Goal: Find contact information: Find contact information

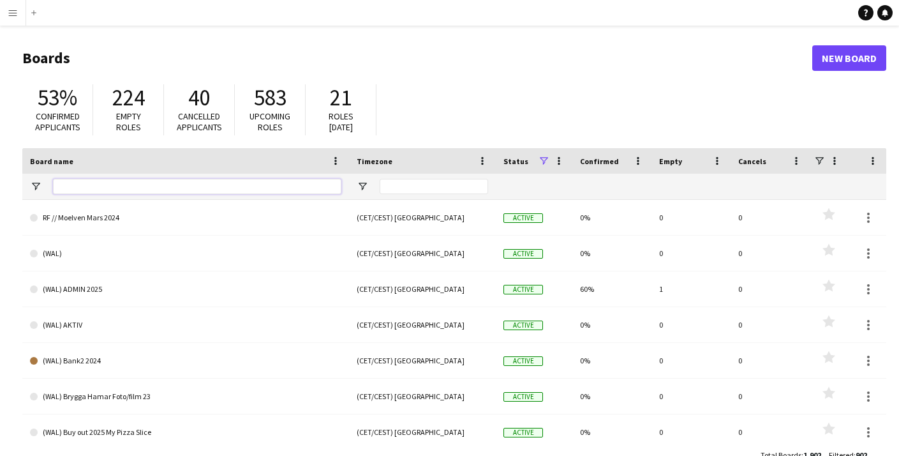
click at [104, 185] on input "Board name Filter Input" at bounding box center [197, 186] width 288 height 15
type input "*****"
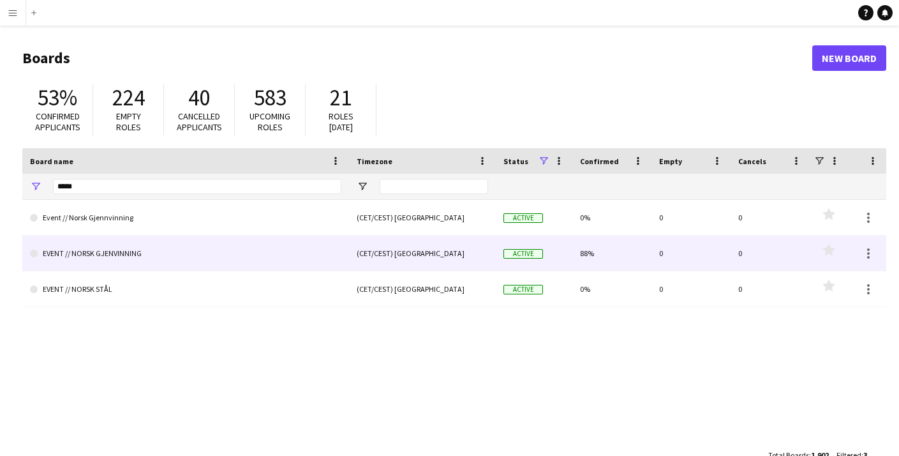
click at [107, 258] on link "EVENT // NORSK GJENVINNING" at bounding box center [185, 253] width 311 height 36
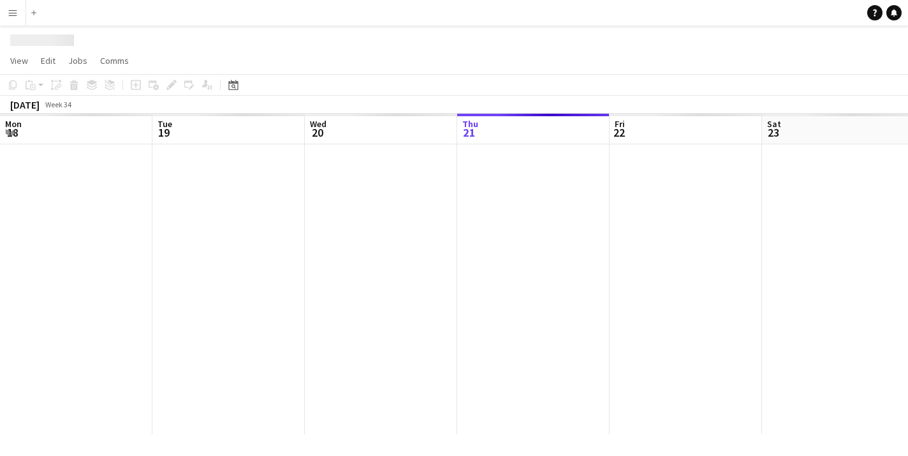
scroll to position [0, 305]
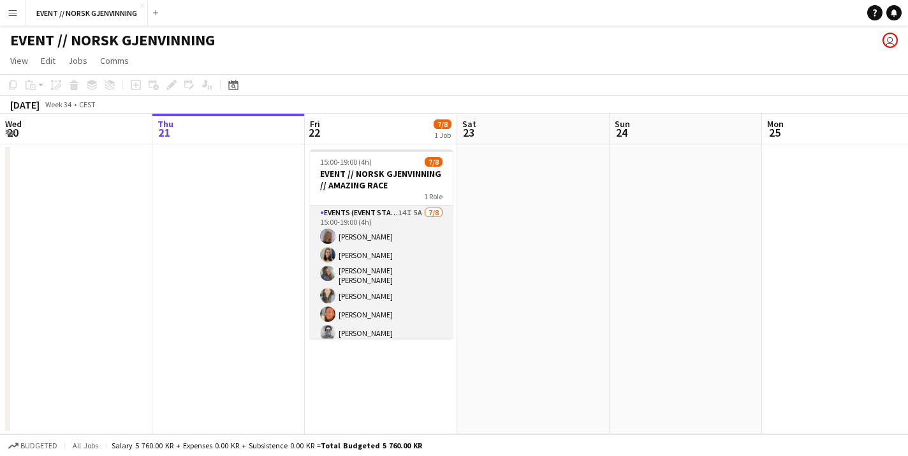
click at [392, 247] on app-card-role "Events (Event Staff) 14I 5A [DATE] 15:00-19:00 (4h) [PERSON_NAME] [PERSON_NAME]…" at bounding box center [381, 293] width 143 height 177
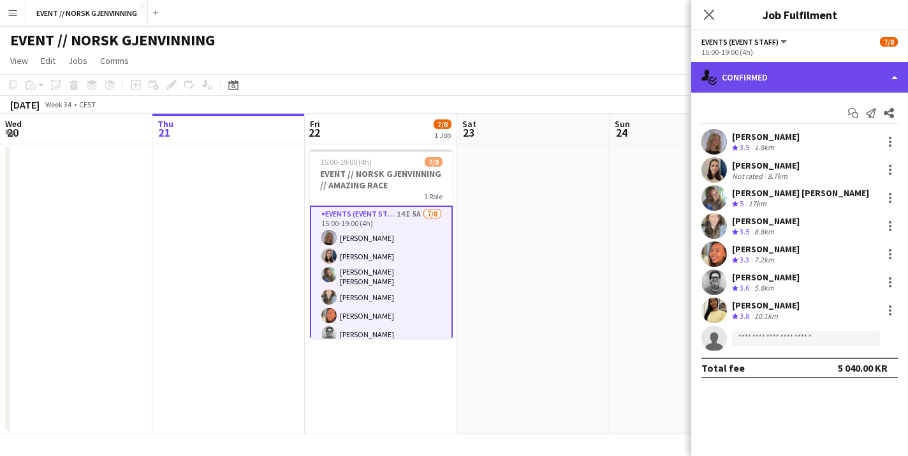
click at [750, 86] on div "single-neutral-actions-check-2 Confirmed" at bounding box center [800, 77] width 217 height 31
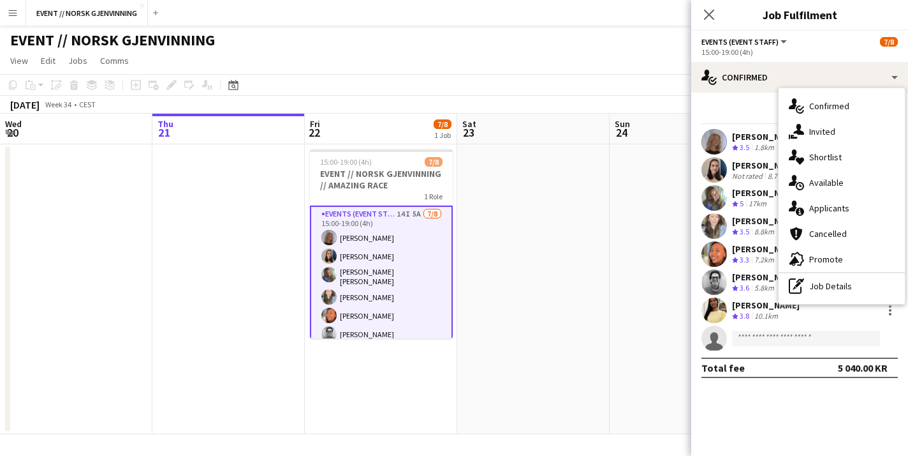
click at [595, 280] on app-date-cell at bounding box center [533, 289] width 152 height 290
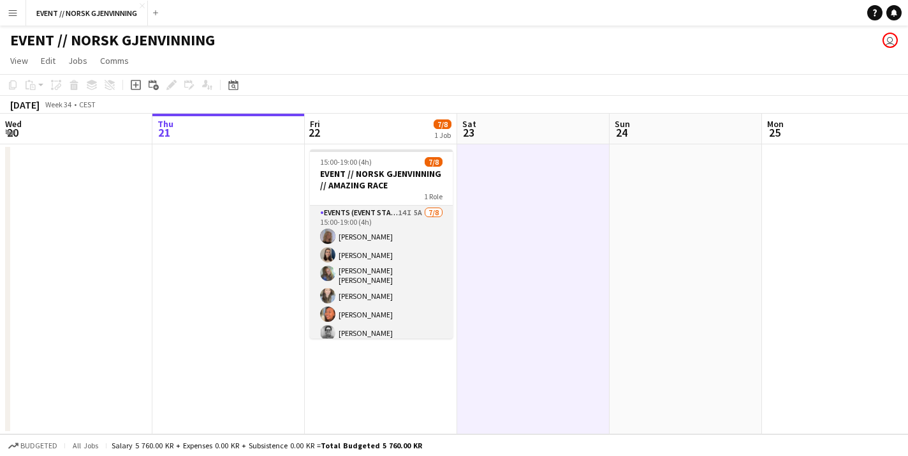
click at [387, 292] on app-card-role "Events (Event Staff) 14I 5A [DATE] 15:00-19:00 (4h) [PERSON_NAME] [PERSON_NAME]…" at bounding box center [381, 293] width 143 height 177
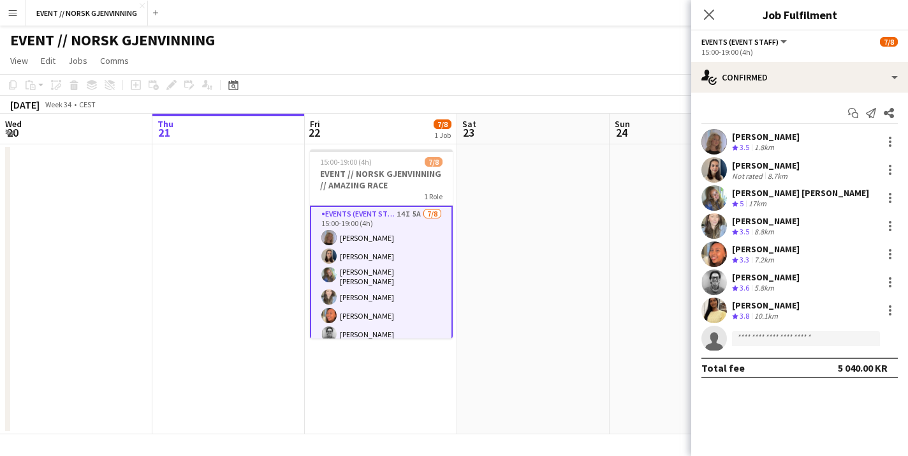
click at [702, 140] on app-user-avatar at bounding box center [715, 142] width 26 height 26
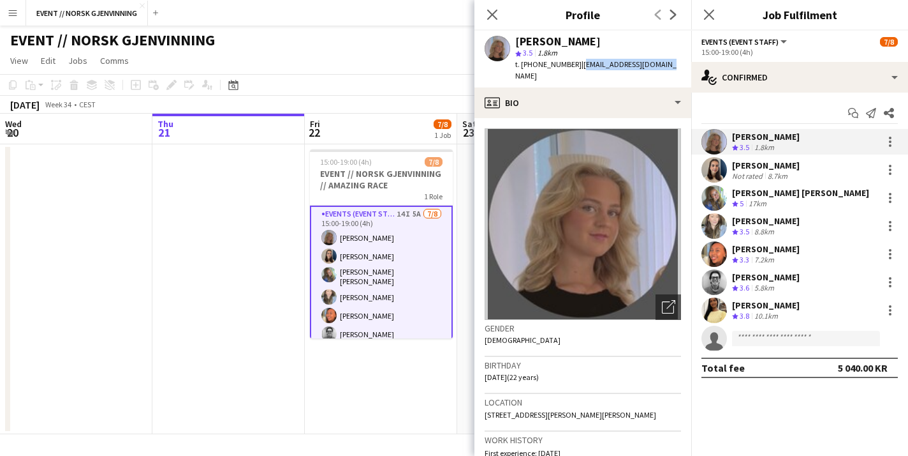
drag, startPoint x: 654, startPoint y: 63, endPoint x: 569, endPoint y: 64, distance: 84.9
click at [569, 64] on div "[PERSON_NAME] star 3.5 1.8km t. [PHONE_NUMBER] | [EMAIL_ADDRESS][DOMAIN_NAME]" at bounding box center [583, 59] width 217 height 57
copy span "[EMAIL_ADDRESS][DOMAIN_NAME]"
click at [719, 164] on app-user-avatar at bounding box center [715, 170] width 26 height 26
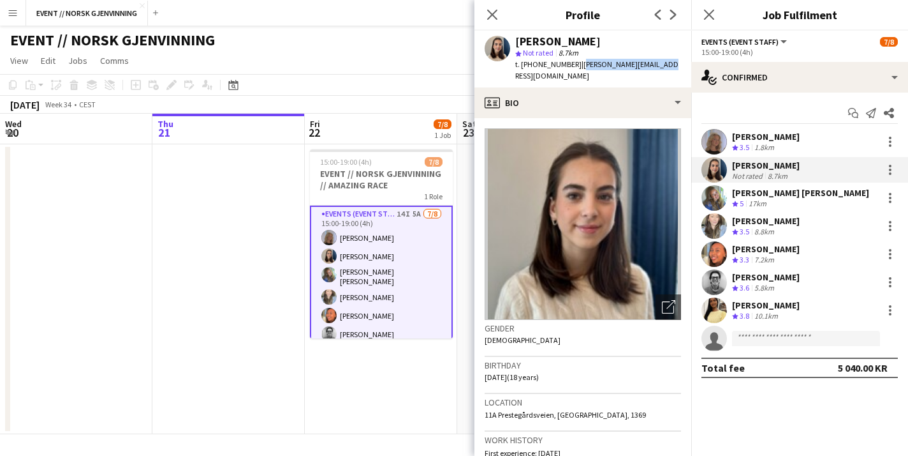
drag, startPoint x: 659, startPoint y: 59, endPoint x: 570, endPoint y: 67, distance: 89.6
click at [570, 67] on div "Saga [PERSON_NAME] star Not rated 8.7km t. [PHONE_NUMBER] | [PERSON_NAME][EMAIL…" at bounding box center [583, 59] width 217 height 57
copy span "[PERSON_NAME][EMAIL_ADDRESS][DOMAIN_NAME]"
click at [715, 195] on app-user-avatar at bounding box center [715, 198] width 26 height 26
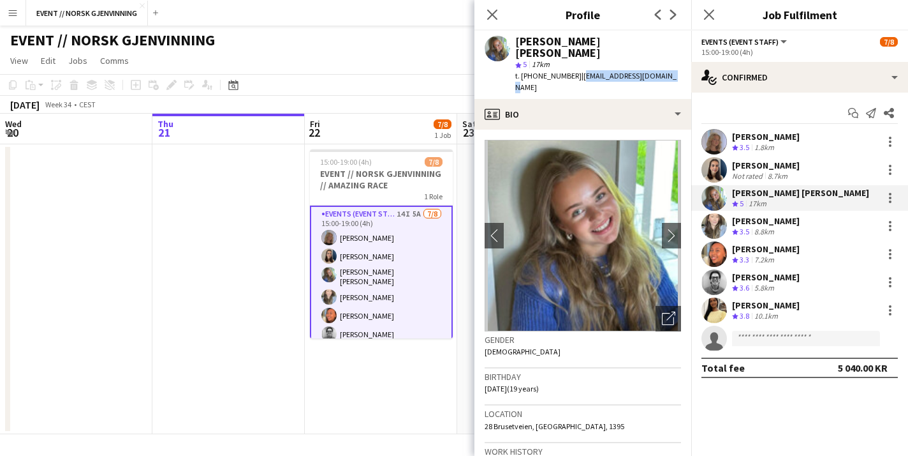
drag, startPoint x: 663, startPoint y: 61, endPoint x: 570, endPoint y: 65, distance: 93.9
click at [570, 65] on div "[PERSON_NAME] [PERSON_NAME] star 5 17km t. [PHONE_NUMBER] | [EMAIL_ADDRESS][DOM…" at bounding box center [583, 65] width 217 height 68
copy span "[EMAIL_ADDRESS][DOMAIN_NAME]"
click at [723, 230] on app-user-avatar at bounding box center [715, 226] width 26 height 26
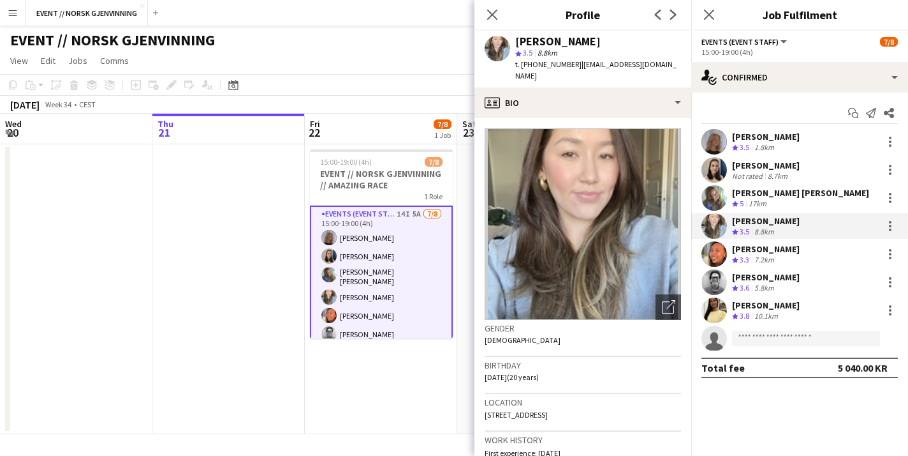
drag, startPoint x: 651, startPoint y: 63, endPoint x: 567, endPoint y: 69, distance: 84.4
click at [567, 69] on div "[PERSON_NAME] star 3.5 8.8km t. [PHONE_NUMBER] | [EMAIL_ADDRESS][DOMAIN_NAME]" at bounding box center [583, 59] width 217 height 57
copy span "[EMAIL_ADDRESS][DOMAIN_NAME]"
click at [720, 252] on app-user-avatar at bounding box center [715, 254] width 26 height 26
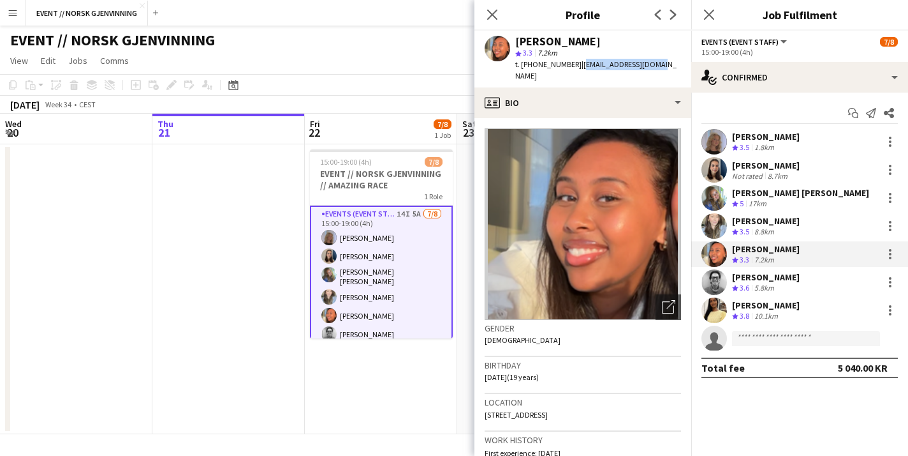
drag, startPoint x: 647, startPoint y: 65, endPoint x: 568, endPoint y: 66, distance: 78.5
click at [568, 66] on div "[PERSON_NAME] star 3.3 7.2km t. [PHONE_NUMBER] | [EMAIL_ADDRESS][DOMAIN_NAME]" at bounding box center [583, 59] width 217 height 57
copy span "[EMAIL_ADDRESS][DOMAIN_NAME]"
click at [723, 280] on app-user-avatar at bounding box center [715, 282] width 26 height 26
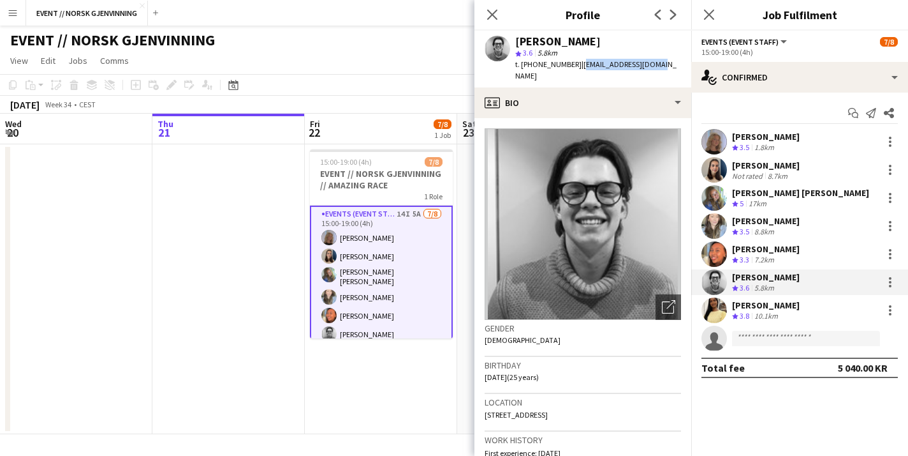
drag, startPoint x: 658, startPoint y: 64, endPoint x: 567, endPoint y: 68, distance: 90.7
click at [567, 68] on app-profile-header "[PERSON_NAME] star 3.6 5.8km t. [PHONE_NUMBER] | [EMAIL_ADDRESS][DOMAIN_NAME]" at bounding box center [583, 59] width 217 height 57
copy span "[EMAIL_ADDRESS][DOMAIN_NAME]"
click at [727, 299] on div at bounding box center [715, 310] width 26 height 26
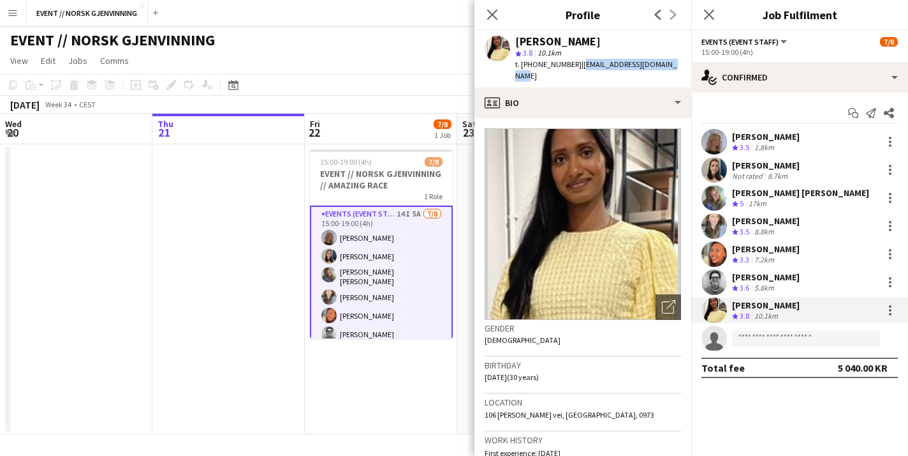
drag, startPoint x: 662, startPoint y: 62, endPoint x: 568, endPoint y: 62, distance: 94.4
click at [568, 62] on div "[PERSON_NAME] star 3.8 10.1km t. [PHONE_NUMBER] | [EMAIL_ADDRESS][DOMAIN_NAME]" at bounding box center [583, 59] width 217 height 57
copy span "[EMAIL_ADDRESS][DOMAIN_NAME]"
